Goal: Navigation & Orientation: Find specific page/section

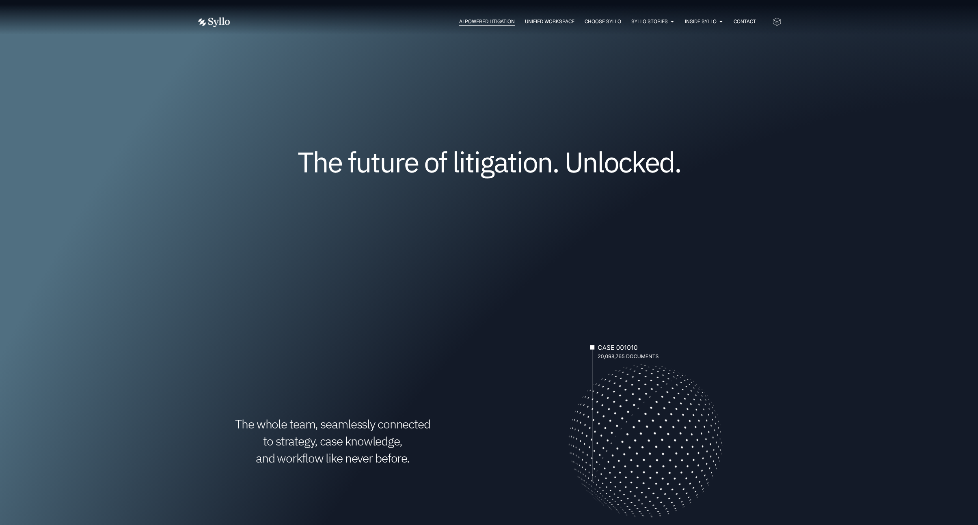
click at [478, 19] on span "AI Powered Litigation" at bounding box center [487, 21] width 56 height 7
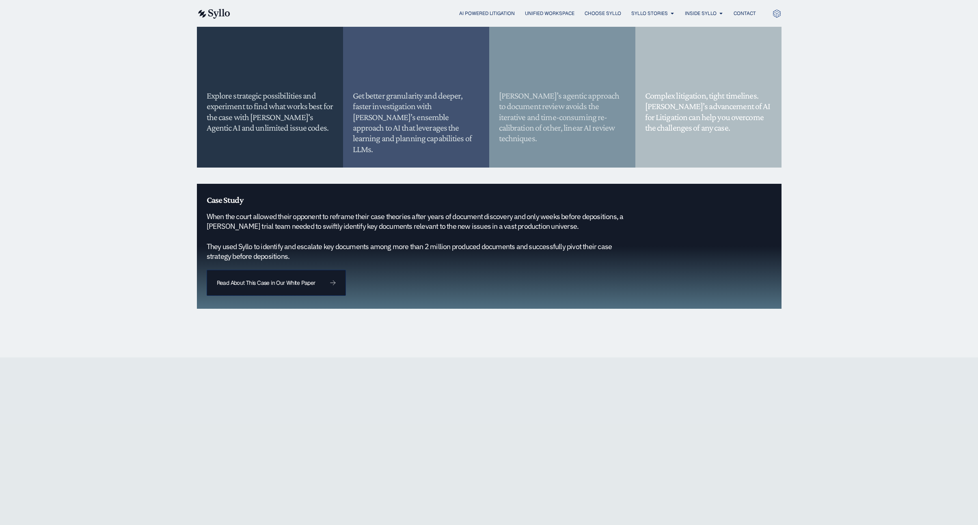
scroll to position [713, 0]
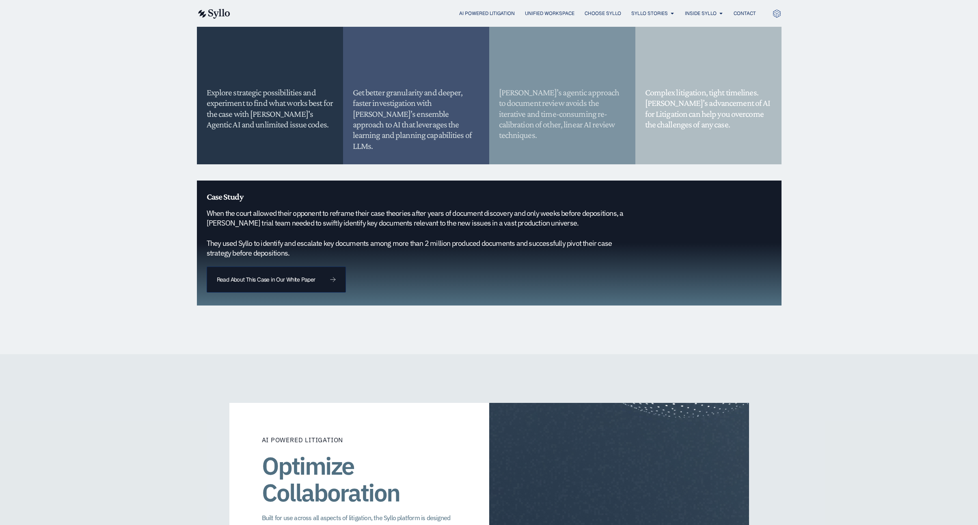
click at [424, 78] on div "Get better granularity and deeper, faster investigation with Syllo’s ensemble a…" at bounding box center [416, 93] width 127 height 117
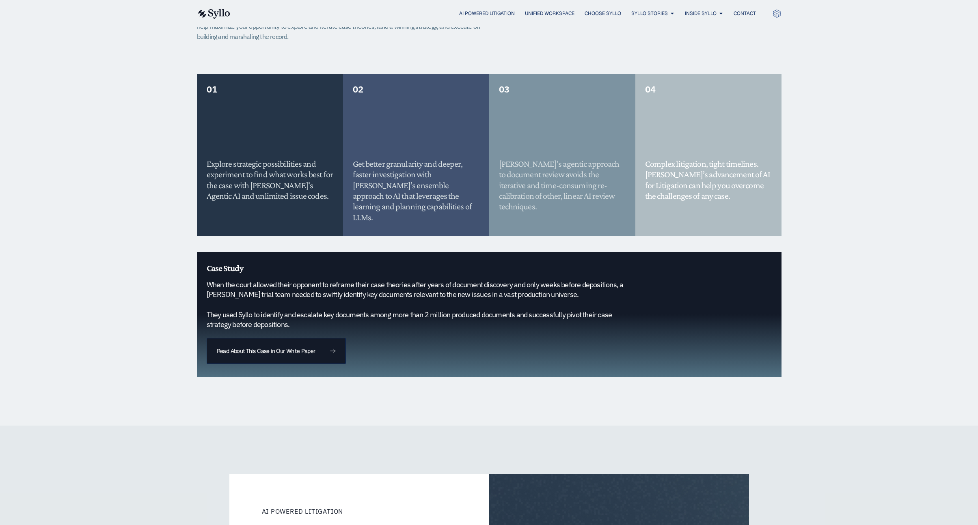
scroll to position [604, 0]
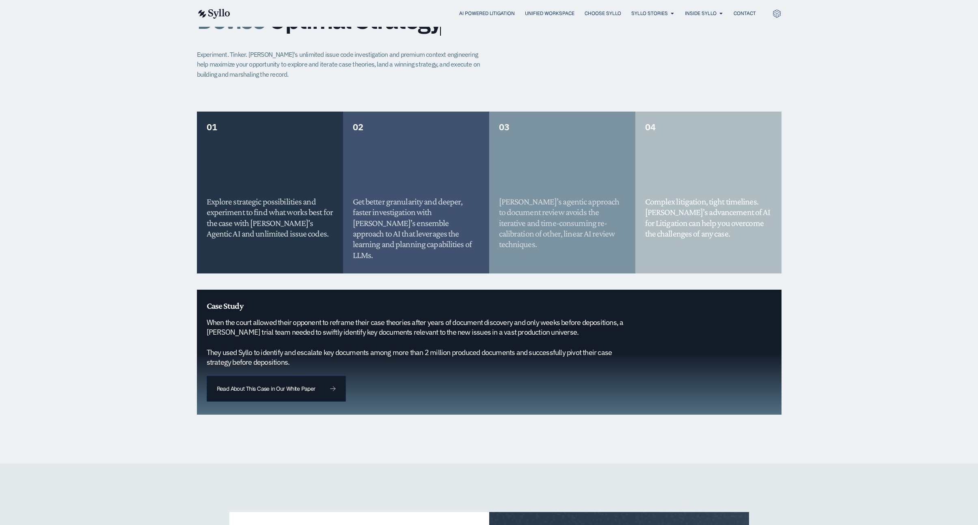
click at [407, 192] on div "Get better granularity and deeper, faster investigation with Syllo’s ensemble a…" at bounding box center [416, 202] width 127 height 117
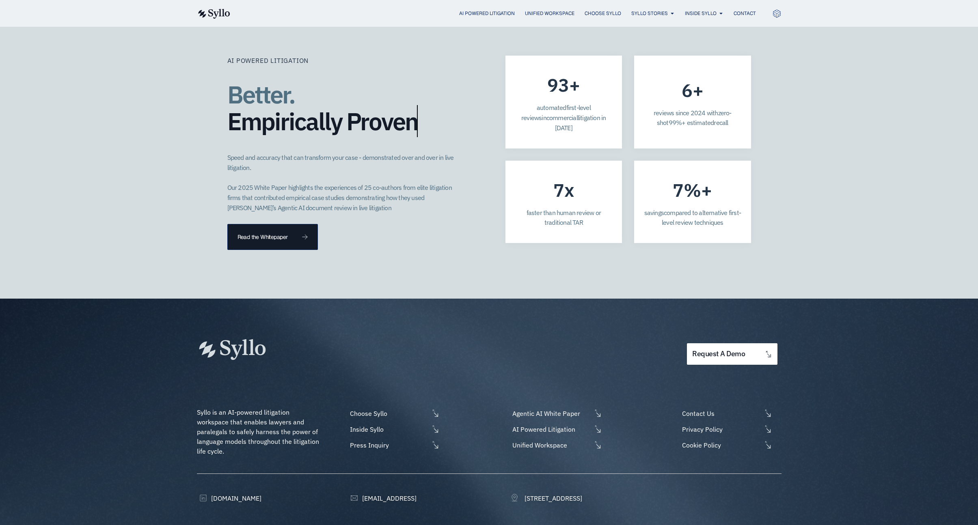
scroll to position [2211, 0]
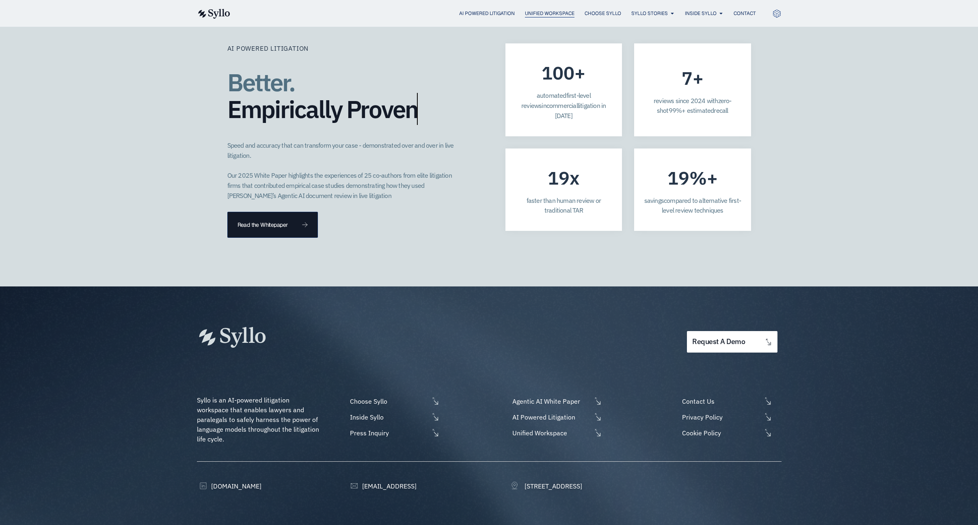
click at [548, 15] on span "Unified Workspace" at bounding box center [550, 13] width 50 height 7
